Goal: Transaction & Acquisition: Purchase product/service

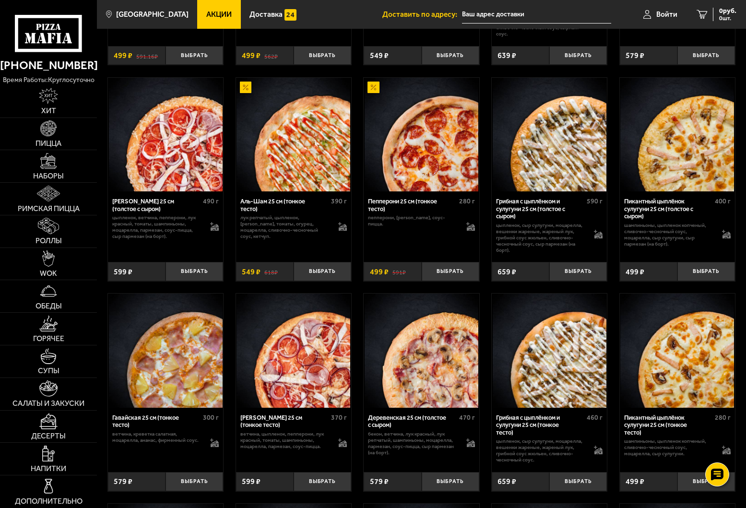
scroll to position [1116, 0]
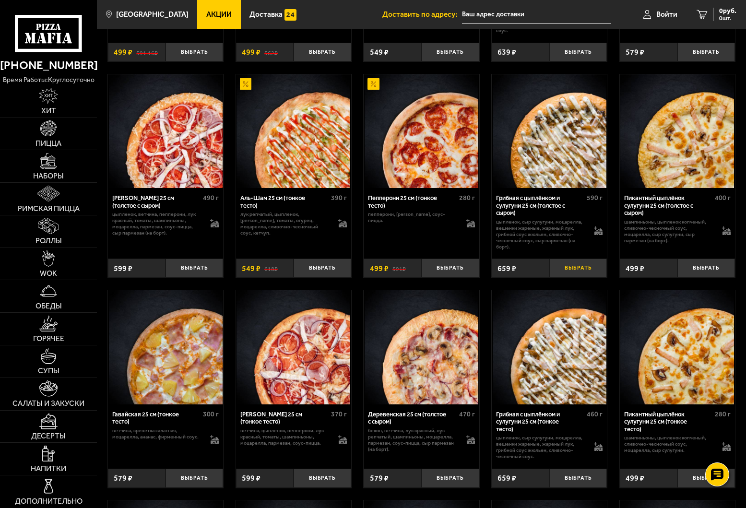
click at [563, 272] on button "Выбрать" at bounding box center [578, 267] width 58 height 19
click at [598, 273] on button "+" at bounding box center [596, 267] width 19 height 19
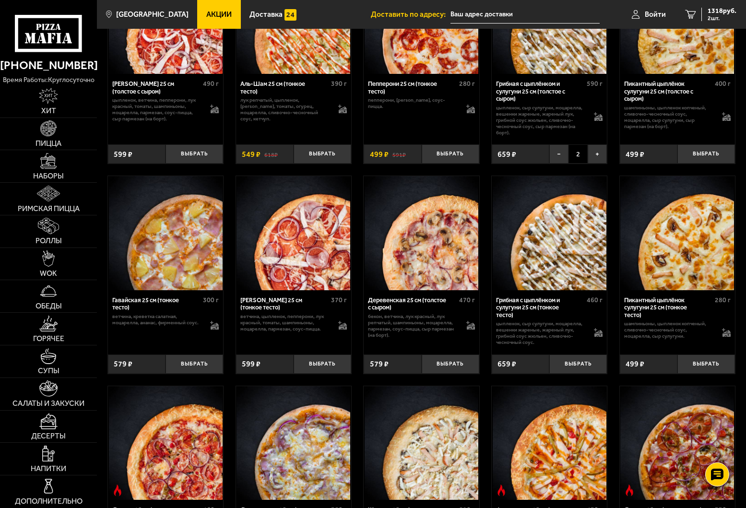
scroll to position [1233, 0]
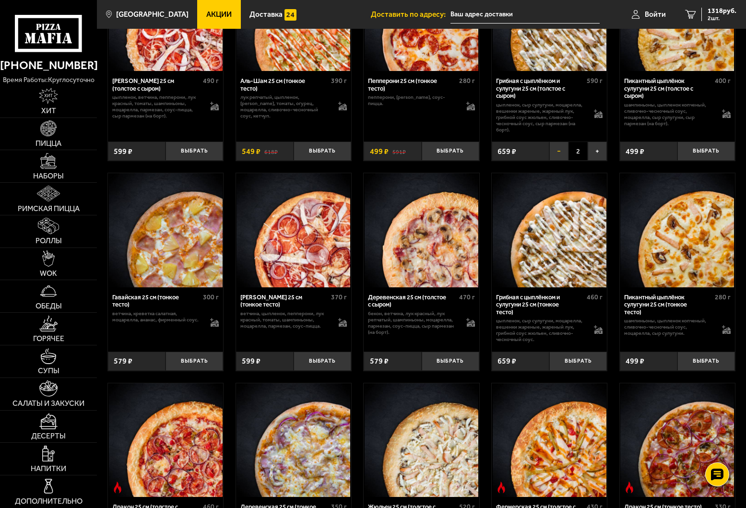
click at [561, 157] on button "−" at bounding box center [558, 150] width 19 height 19
click at [595, 364] on button "Выбрать" at bounding box center [578, 360] width 58 height 19
click at [597, 371] on button "+" at bounding box center [596, 360] width 19 height 19
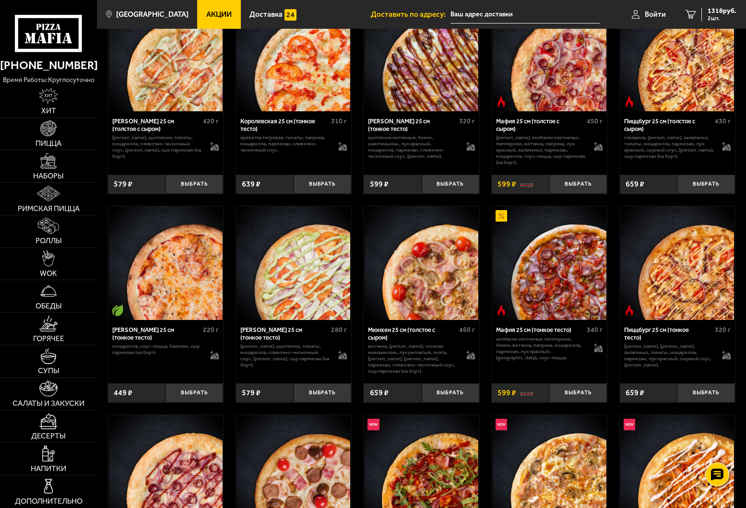
scroll to position [2241, 0]
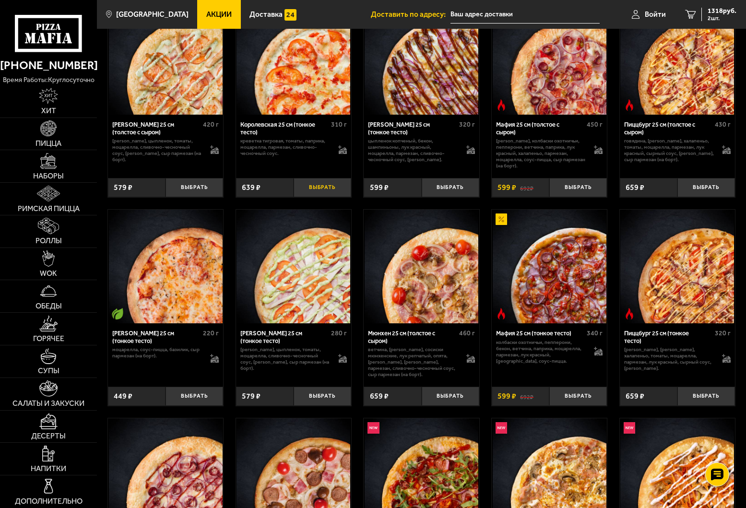
click at [325, 195] on button "Выбрать" at bounding box center [322, 187] width 58 height 19
click at [58, 229] on img at bounding box center [48, 226] width 21 height 16
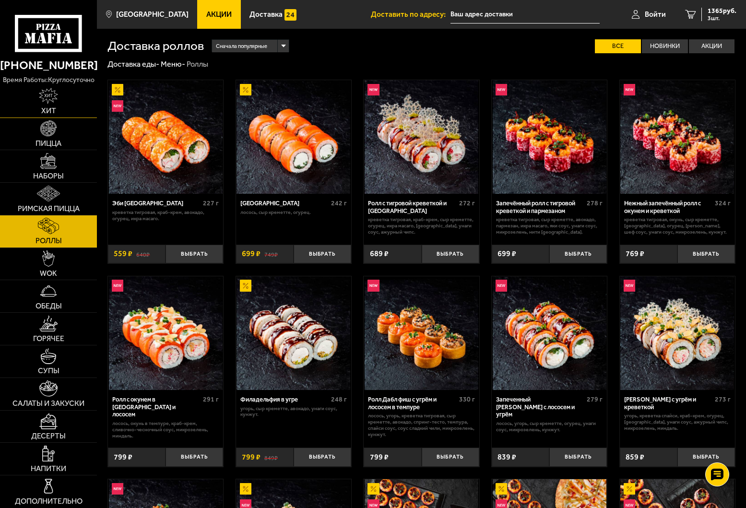
click at [50, 102] on img at bounding box center [48, 96] width 19 height 16
